Goal: Communication & Community: Answer question/provide support

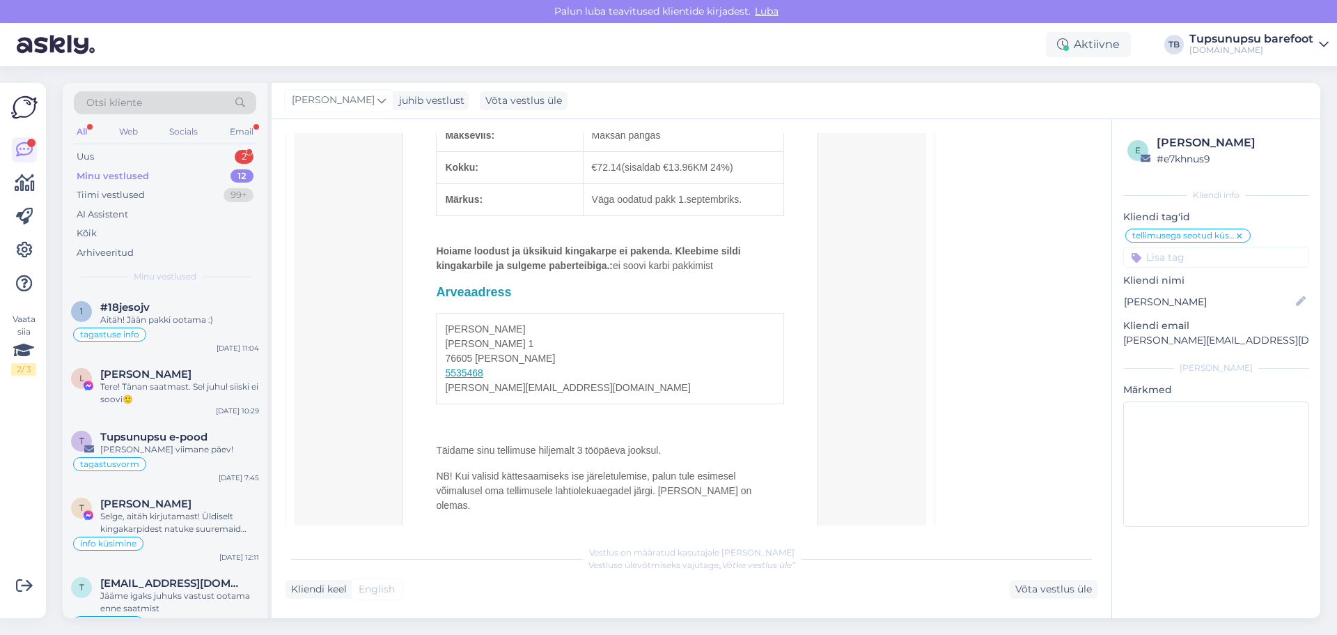
scroll to position [874, 0]
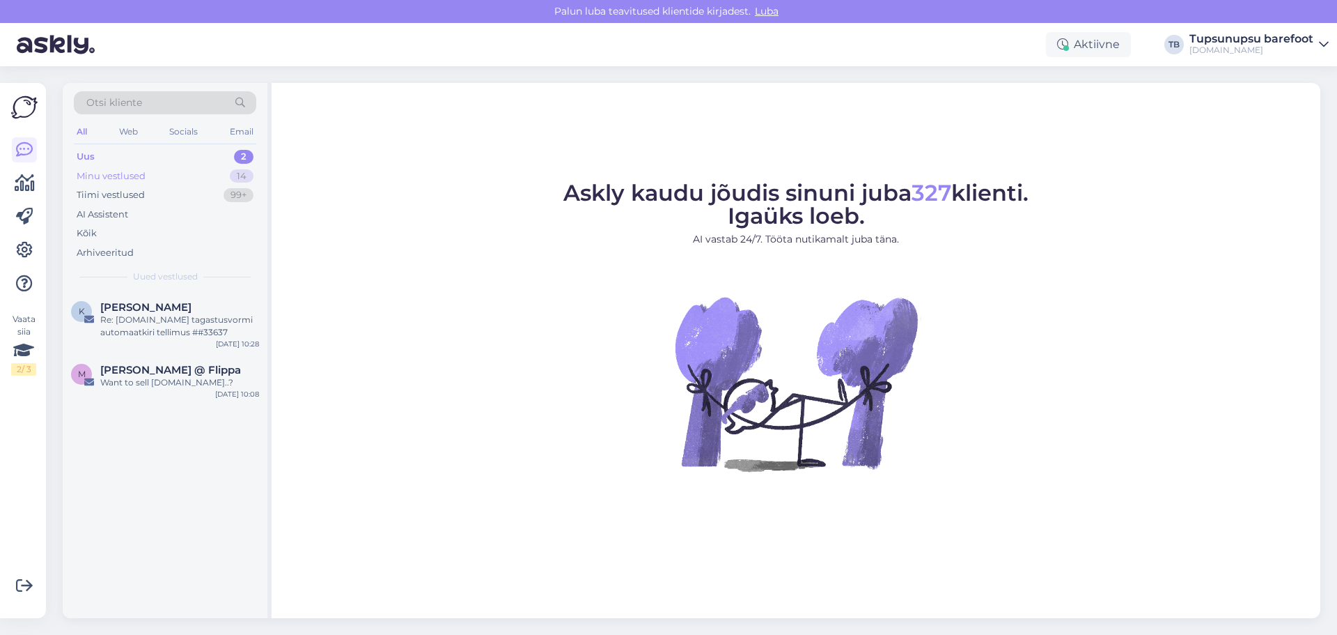
click at [128, 176] on div "Minu vestlused" at bounding box center [111, 176] width 69 height 14
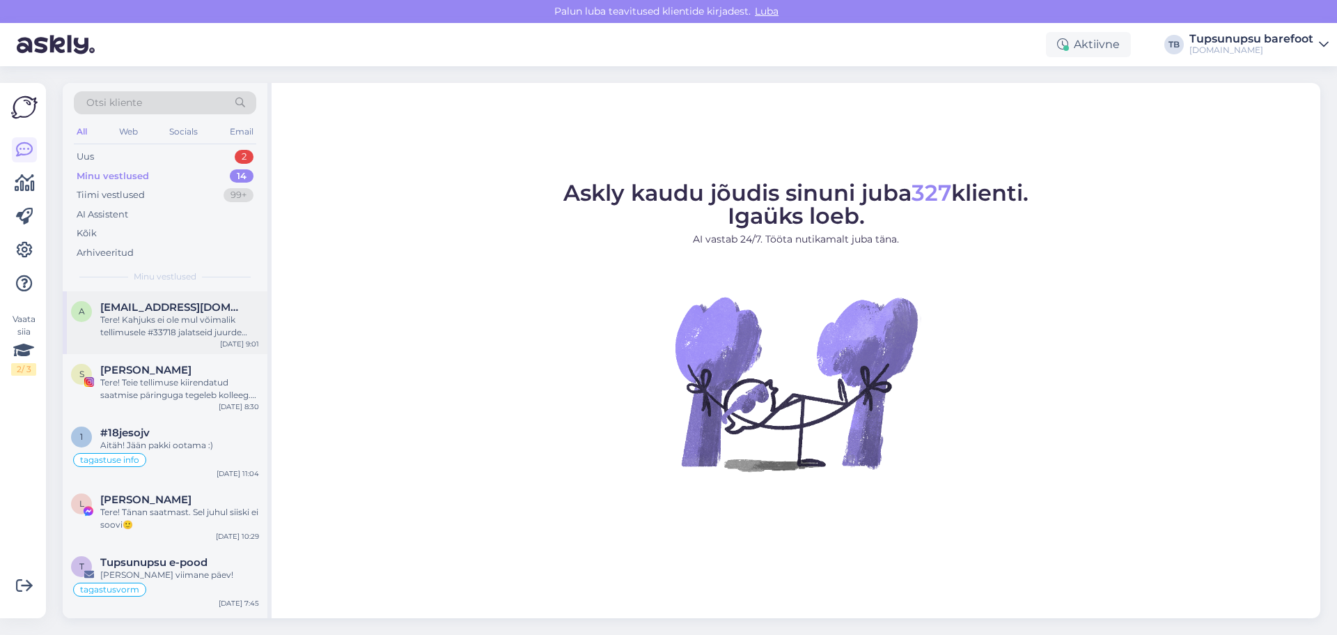
click at [180, 325] on div "Tere! Kahjuks ei ole mul võimalik tellimusele #33718 jalatseid juurde lisada. E…" at bounding box center [179, 325] width 159 height 25
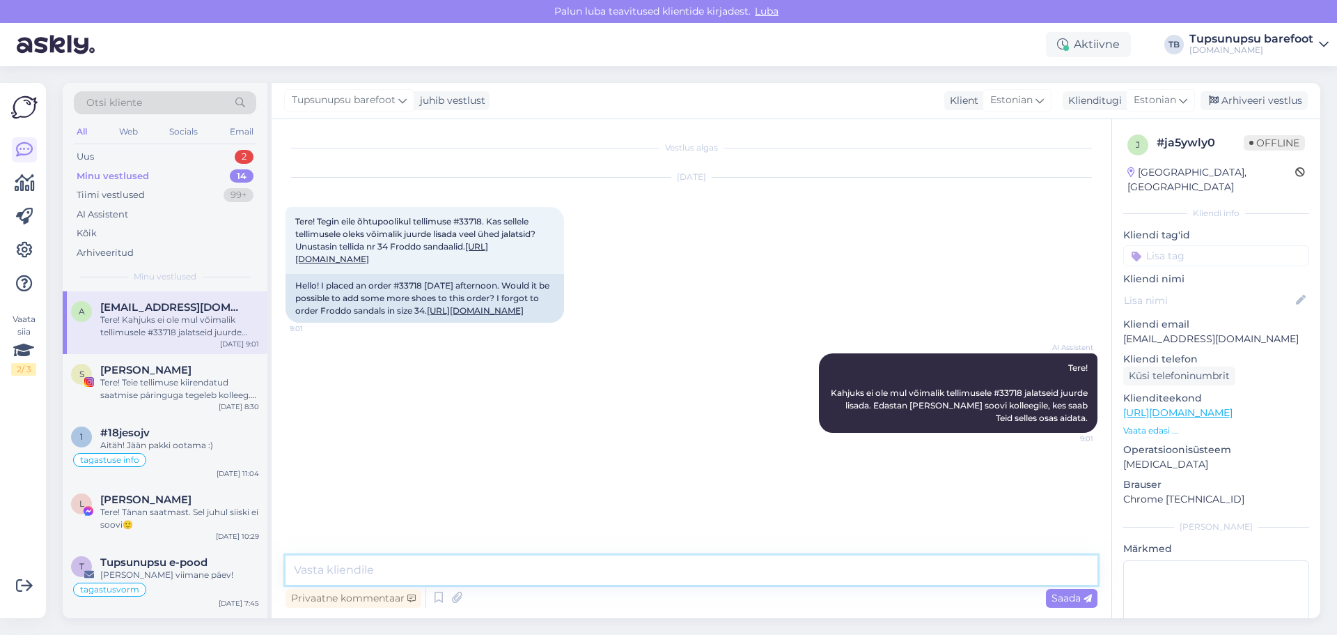
click at [456, 568] on textarea at bounding box center [692, 569] width 812 height 29
type textarea "H"
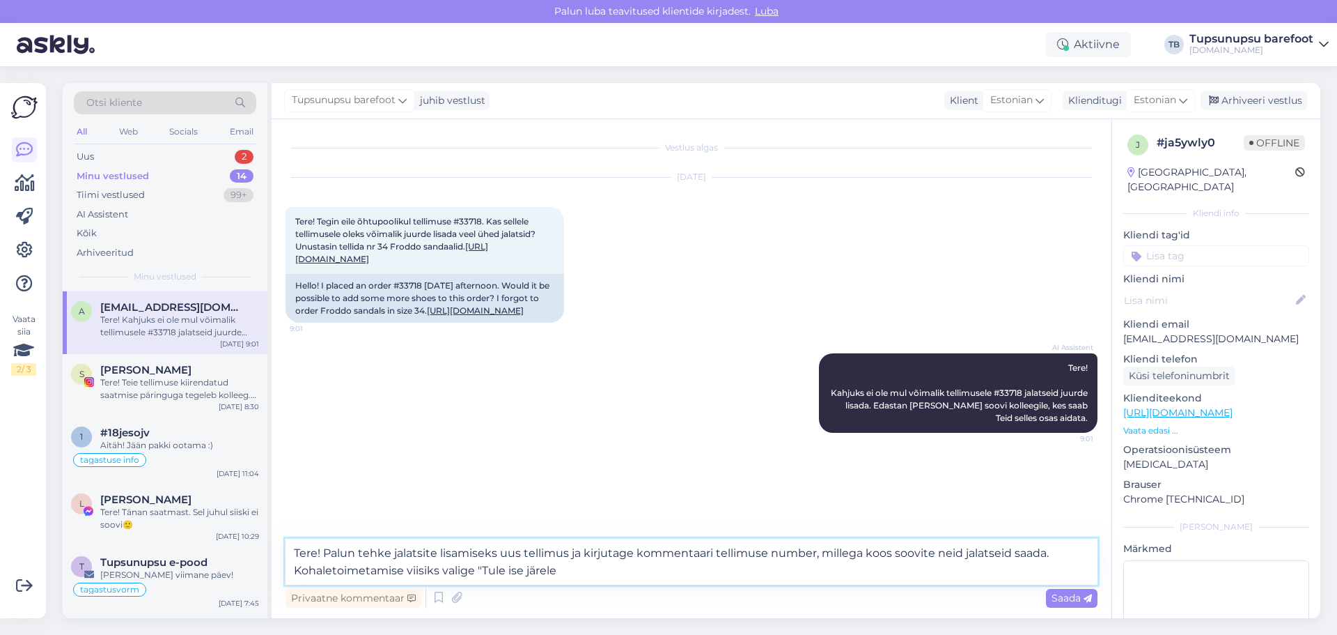
click at [498, 552] on textarea "Tere! Palun tehke jalatsite lisamiseks uus tellimus ja kirjutage kommentaari te…" at bounding box center [692, 561] width 812 height 46
click at [756, 552] on textarea "Tere! Palun tehke lisandunud jalatsite kohta uus tellimus ja kirjutage kommenta…" at bounding box center [692, 561] width 812 height 46
click at [374, 569] on textarea "Tere! Palun tehke lisandunud jalatsite kohta uus tellimus ja kirjutage kommenta…" at bounding box center [692, 561] width 812 height 46
click at [592, 570] on textarea "Tere! Palun tehke lisandunud jalatsite kohta uus tellimus ja kirjutage kommenta…" at bounding box center [692, 561] width 812 height 46
click at [660, 570] on textarea "Tere! Palun tehke lisandunud jalatsite kohta uus tellimus ja kirjutage kommenta…" at bounding box center [692, 561] width 812 height 46
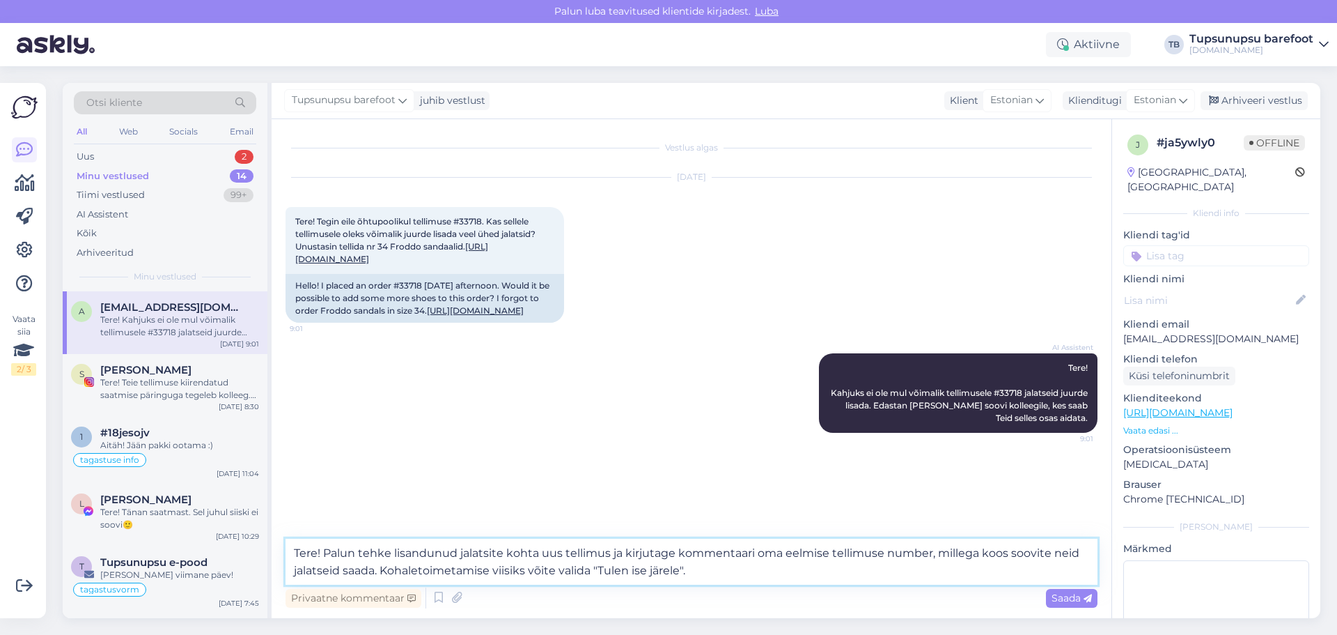
click at [389, 567] on textarea "Tere! Palun tehke lisandunud jalatsite kohta uus tellimus ja kirjutage kommenta…" at bounding box center [692, 561] width 812 height 46
click at [812, 569] on textarea "Tere! Palun tehke lisandunud jalatsite kohta uus tellimus ja kirjutage kommenta…" at bounding box center [692, 561] width 812 height 46
type textarea "Tere! Palun tehke lisandunud jalatsite kohta uus tellimus ja kirjutage kommenta…"
click at [1078, 600] on span "Saada" at bounding box center [1072, 597] width 40 height 13
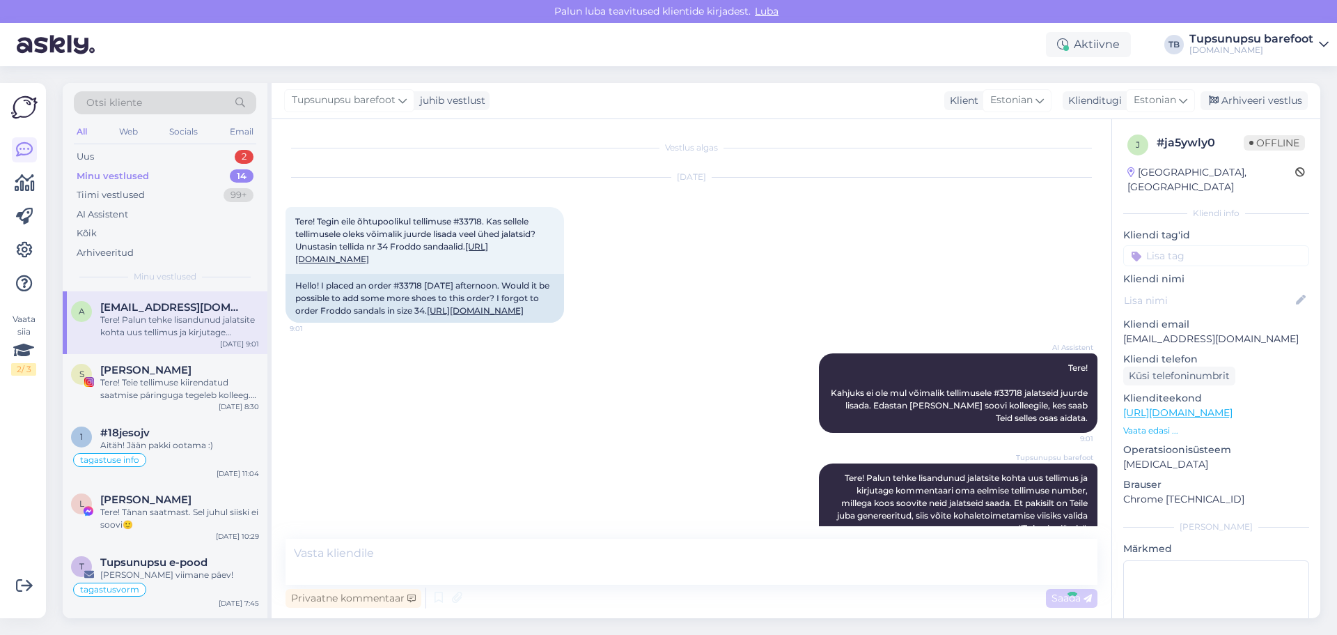
scroll to position [78, 0]
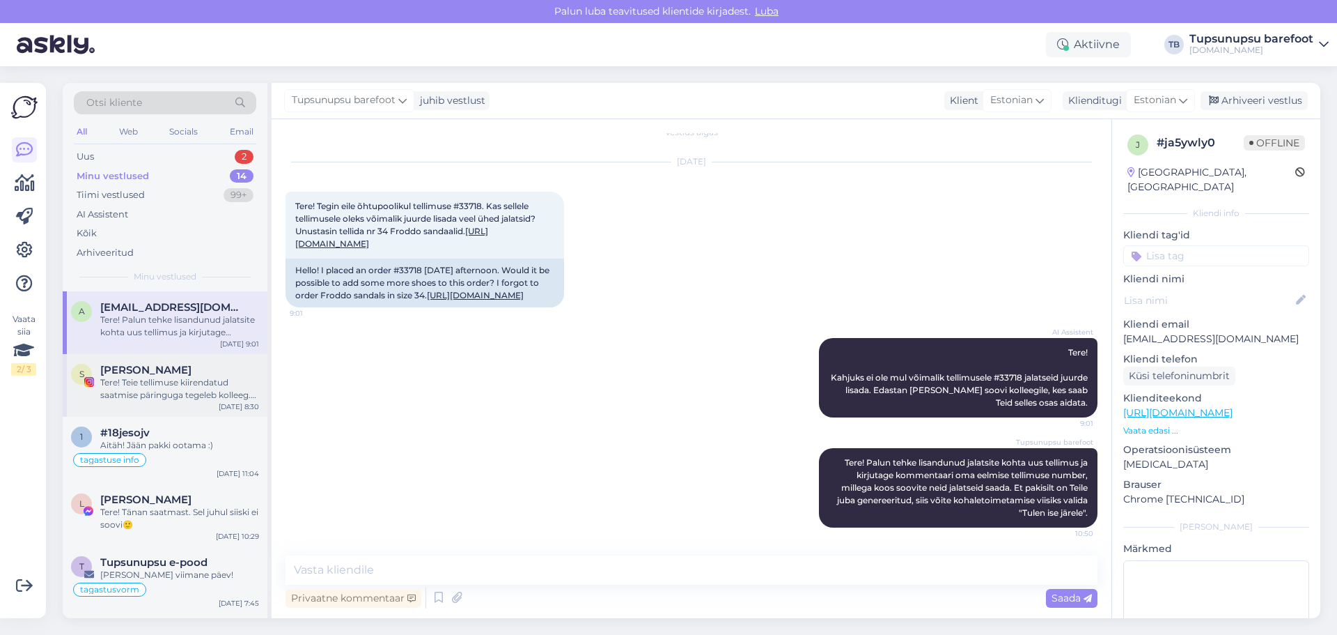
click at [178, 387] on div "Tere! Teie tellimuse kiirendatud saatmise päringuga tegeleb kolleeg. Ta võtab t…" at bounding box center [179, 388] width 159 height 25
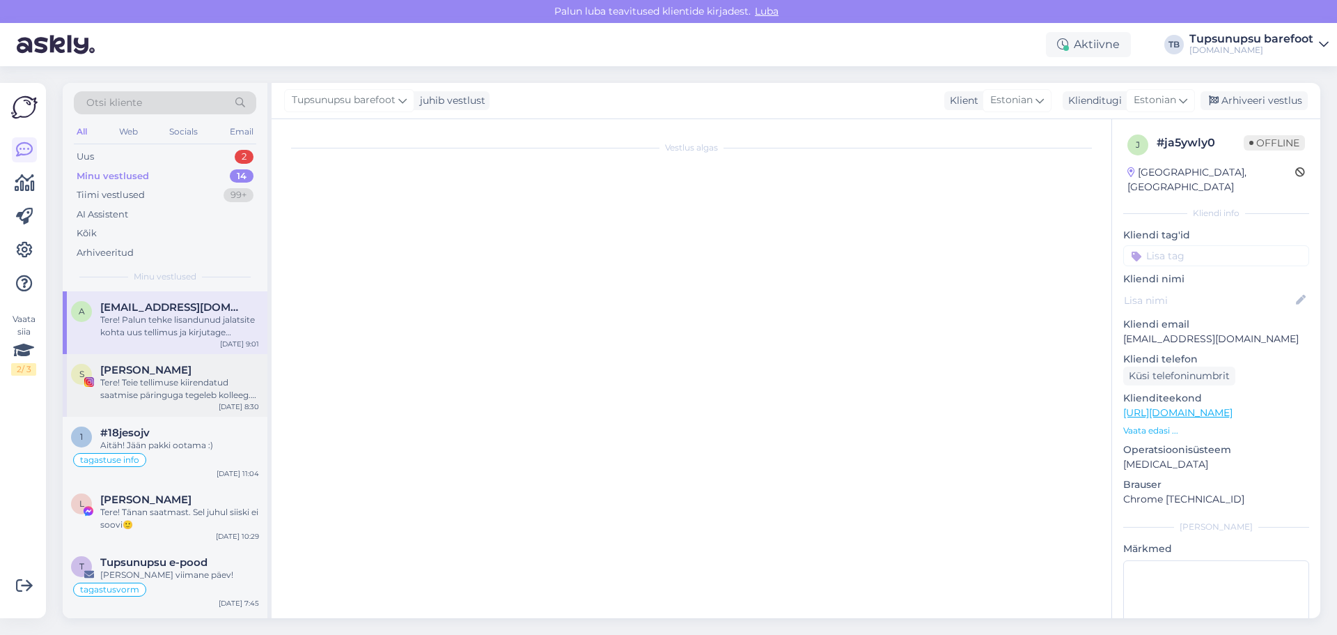
scroll to position [0, 0]
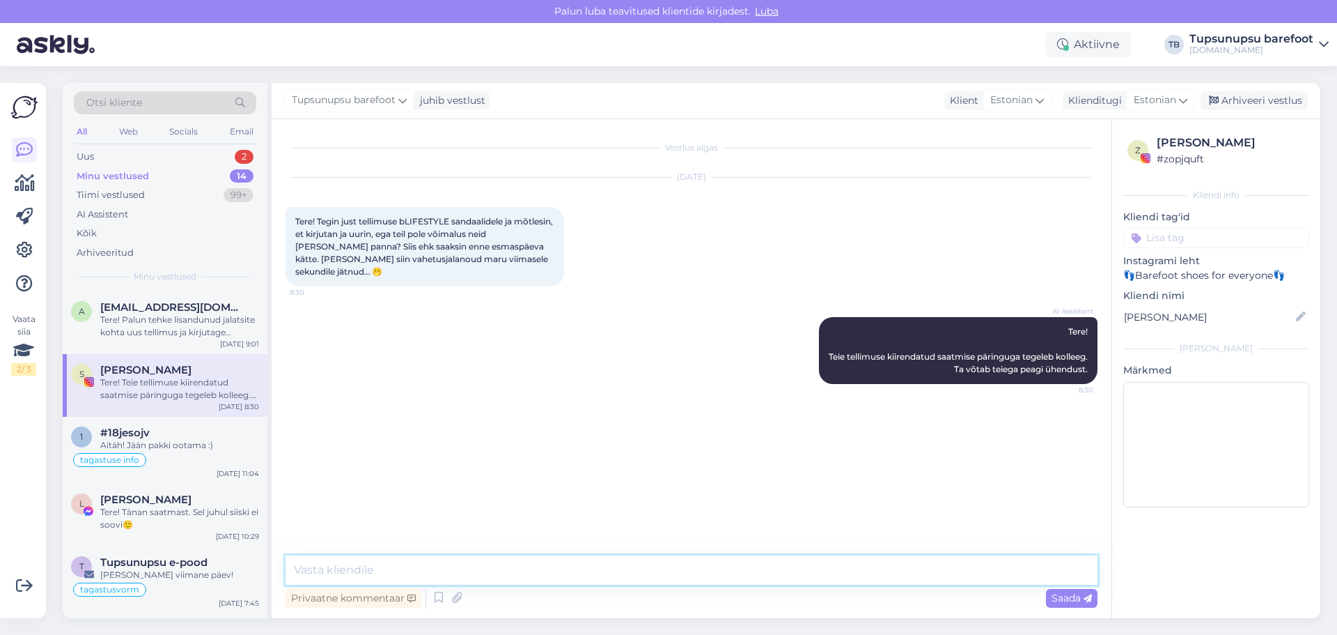
click at [594, 561] on textarea at bounding box center [692, 569] width 812 height 29
type textarea "Tere! Proovime [PERSON_NAME] saata!"
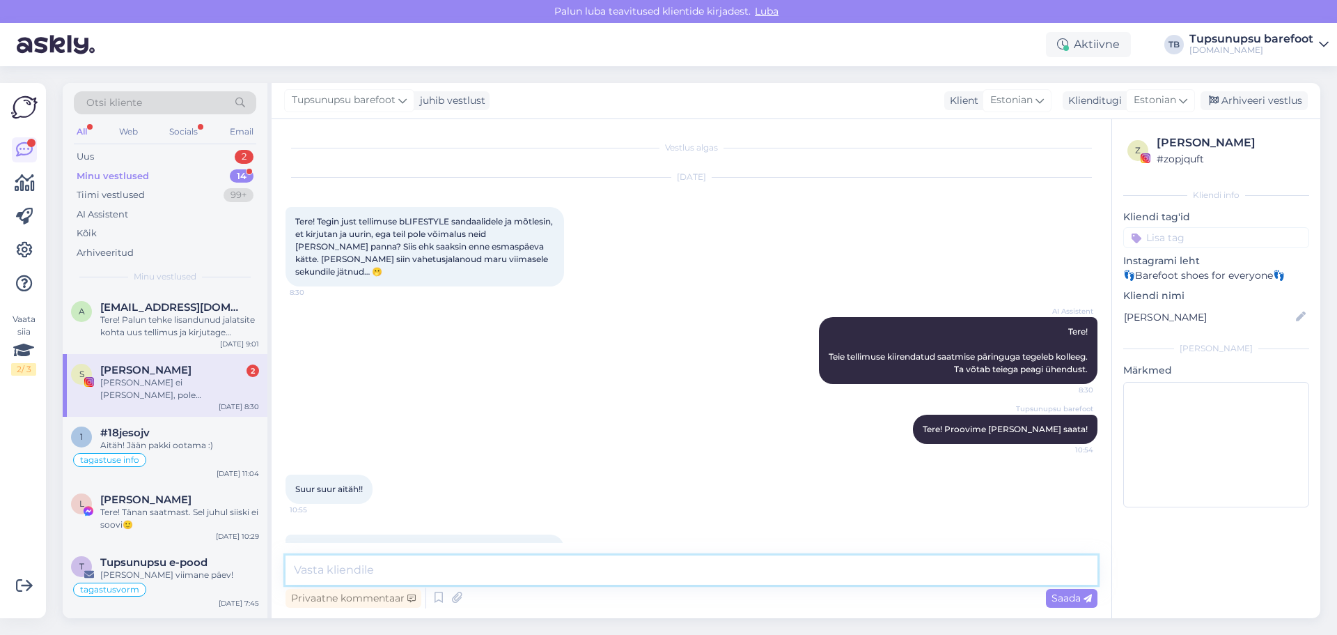
scroll to position [24, 0]
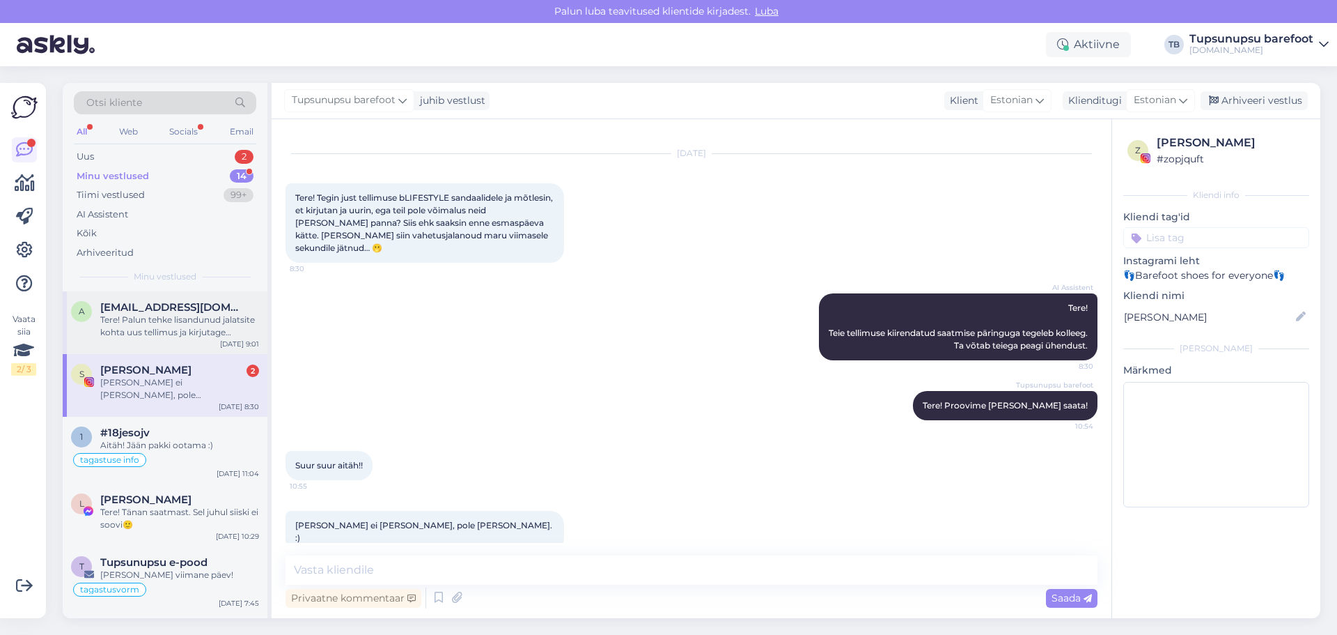
click at [150, 332] on div "Tere! Palun tehke lisandunud jalatsite kohta uus tellimus ja kirjutage kommenta…" at bounding box center [179, 325] width 159 height 25
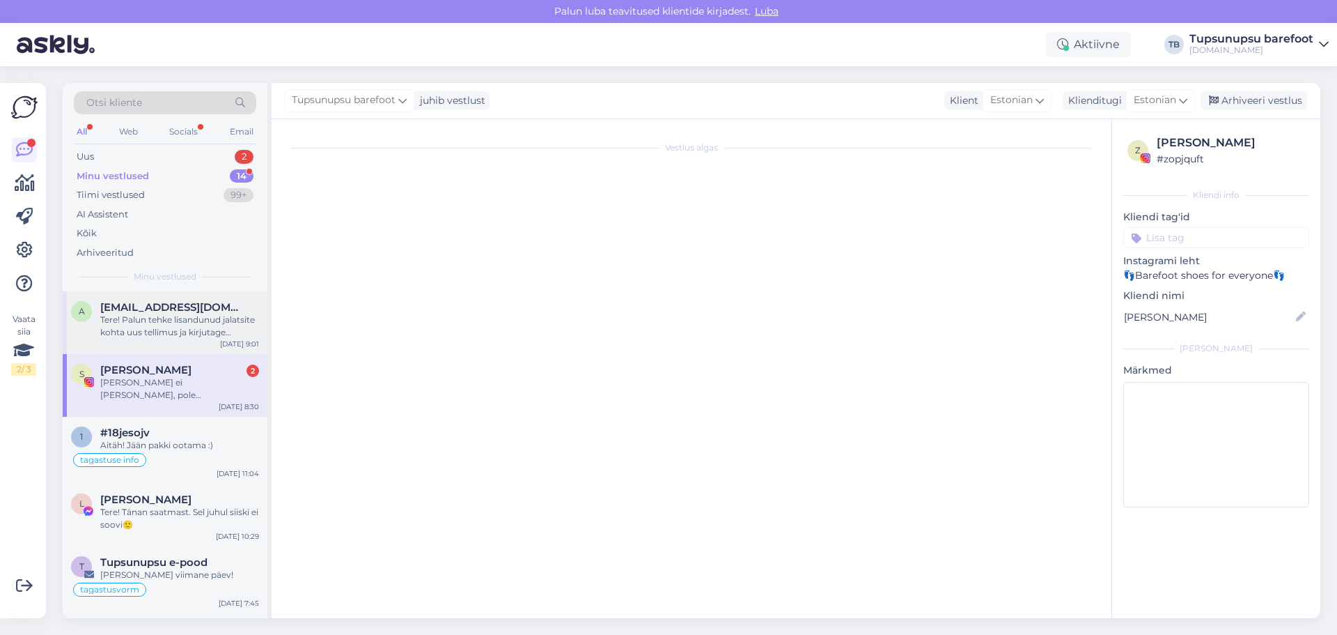
scroll to position [78, 0]
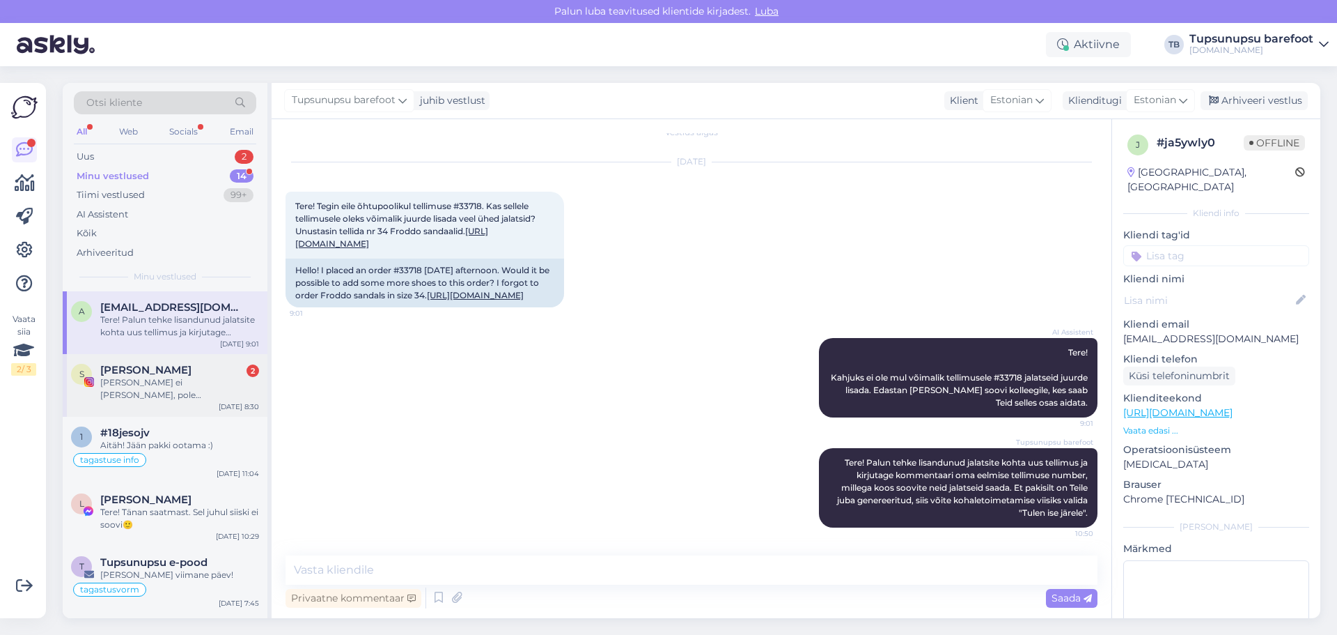
click at [153, 378] on div "[PERSON_NAME] ei [PERSON_NAME], pole [PERSON_NAME]. :)" at bounding box center [179, 388] width 159 height 25
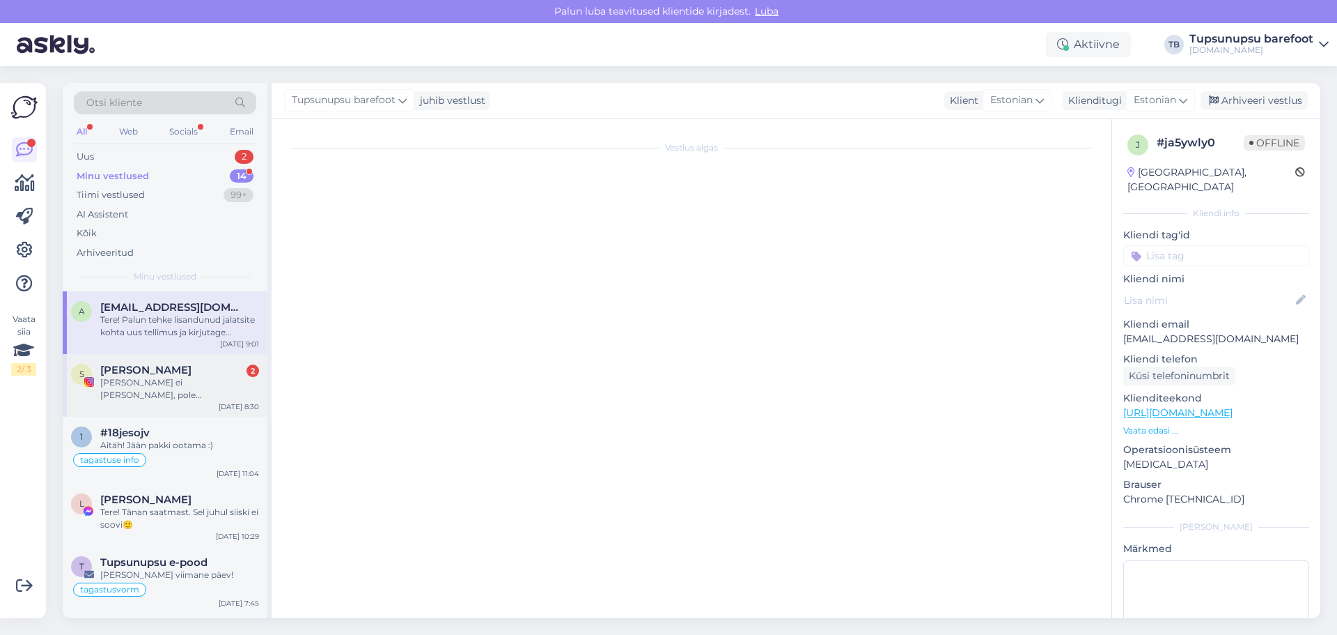
scroll to position [24, 0]
